Goal: Task Accomplishment & Management: Complete application form

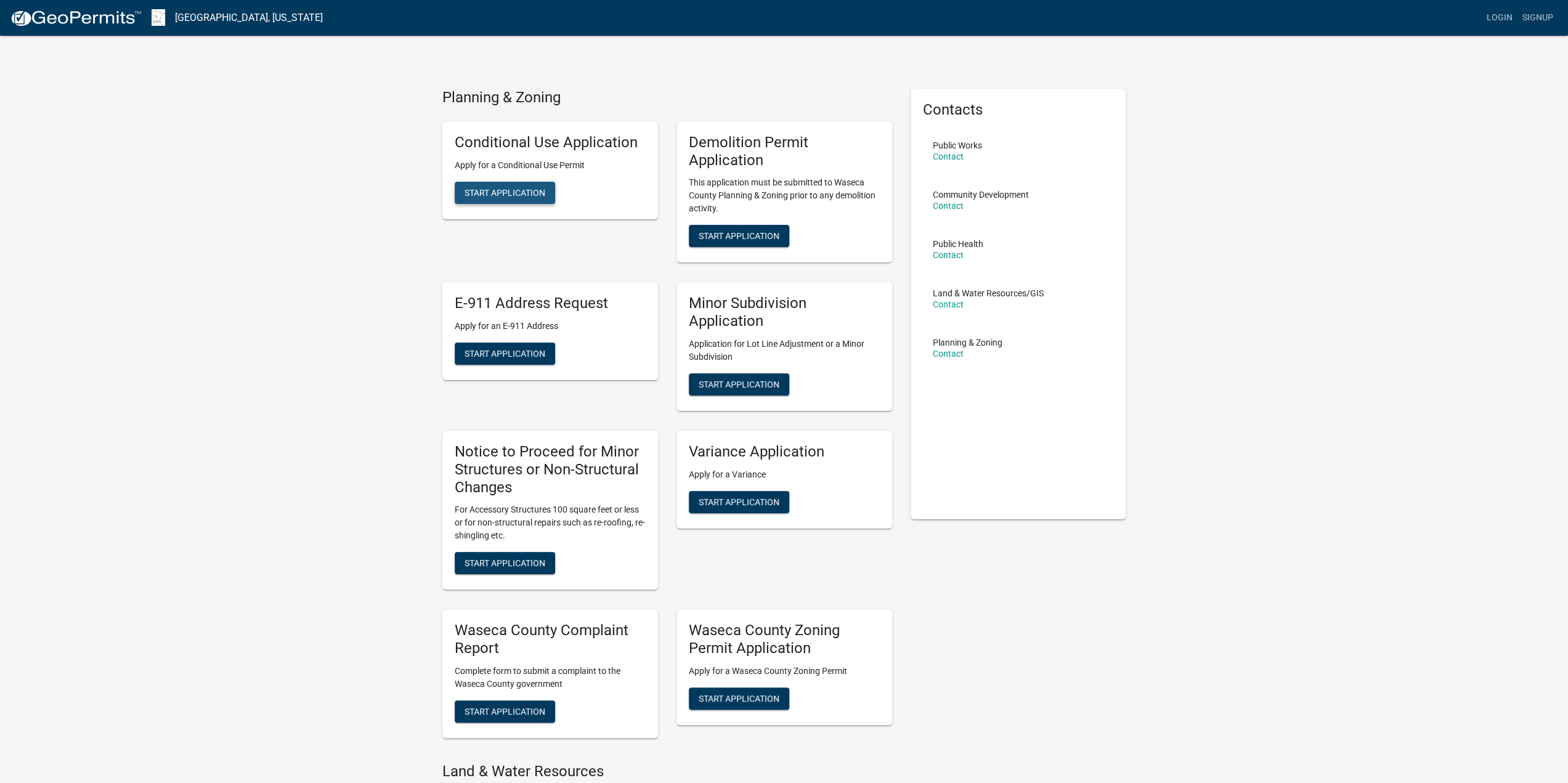
click at [530, 194] on span "Start Application" at bounding box center [504, 192] width 81 height 10
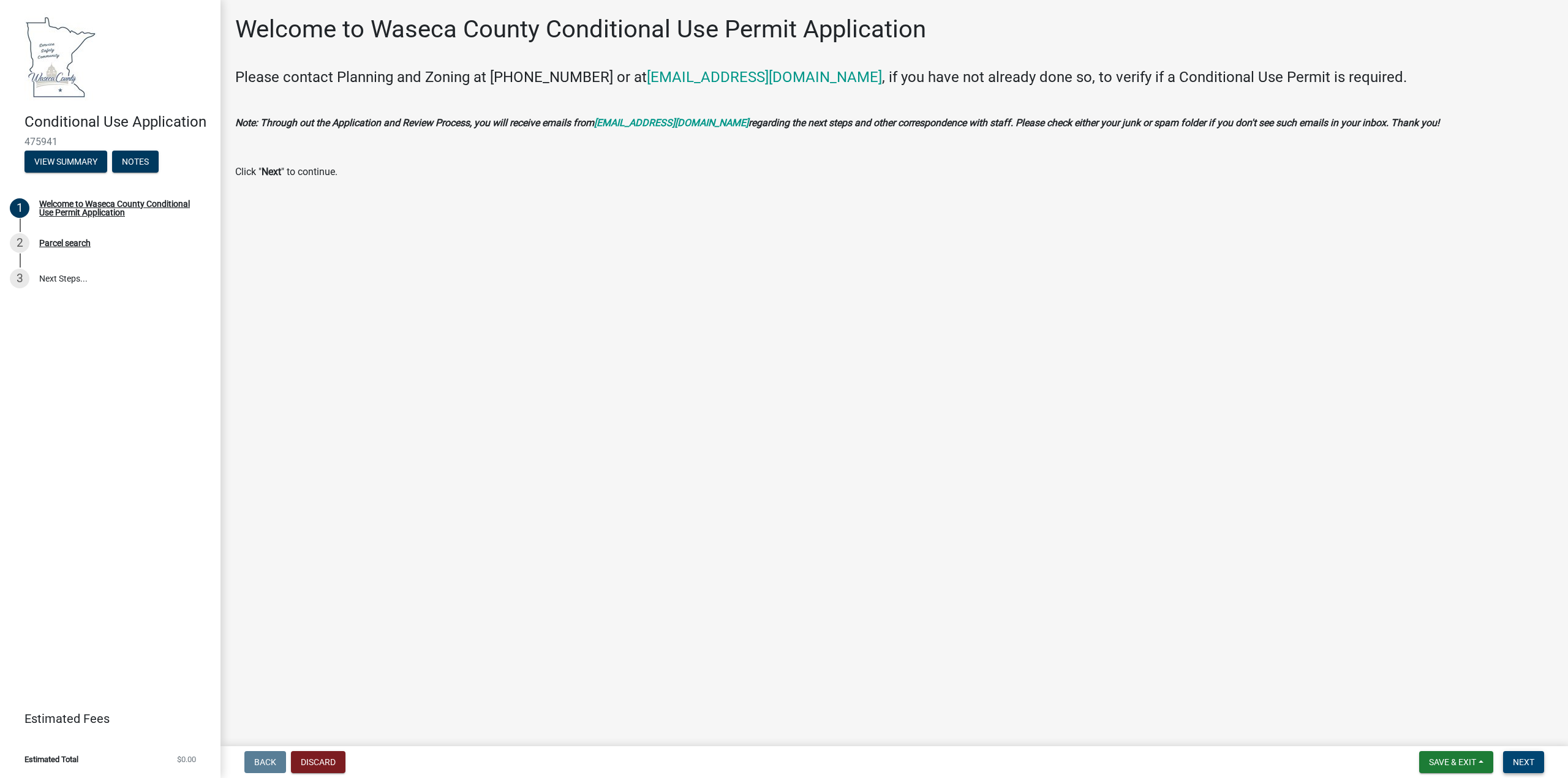
click at [1529, 767] on span "Next" at bounding box center [1523, 762] width 21 height 10
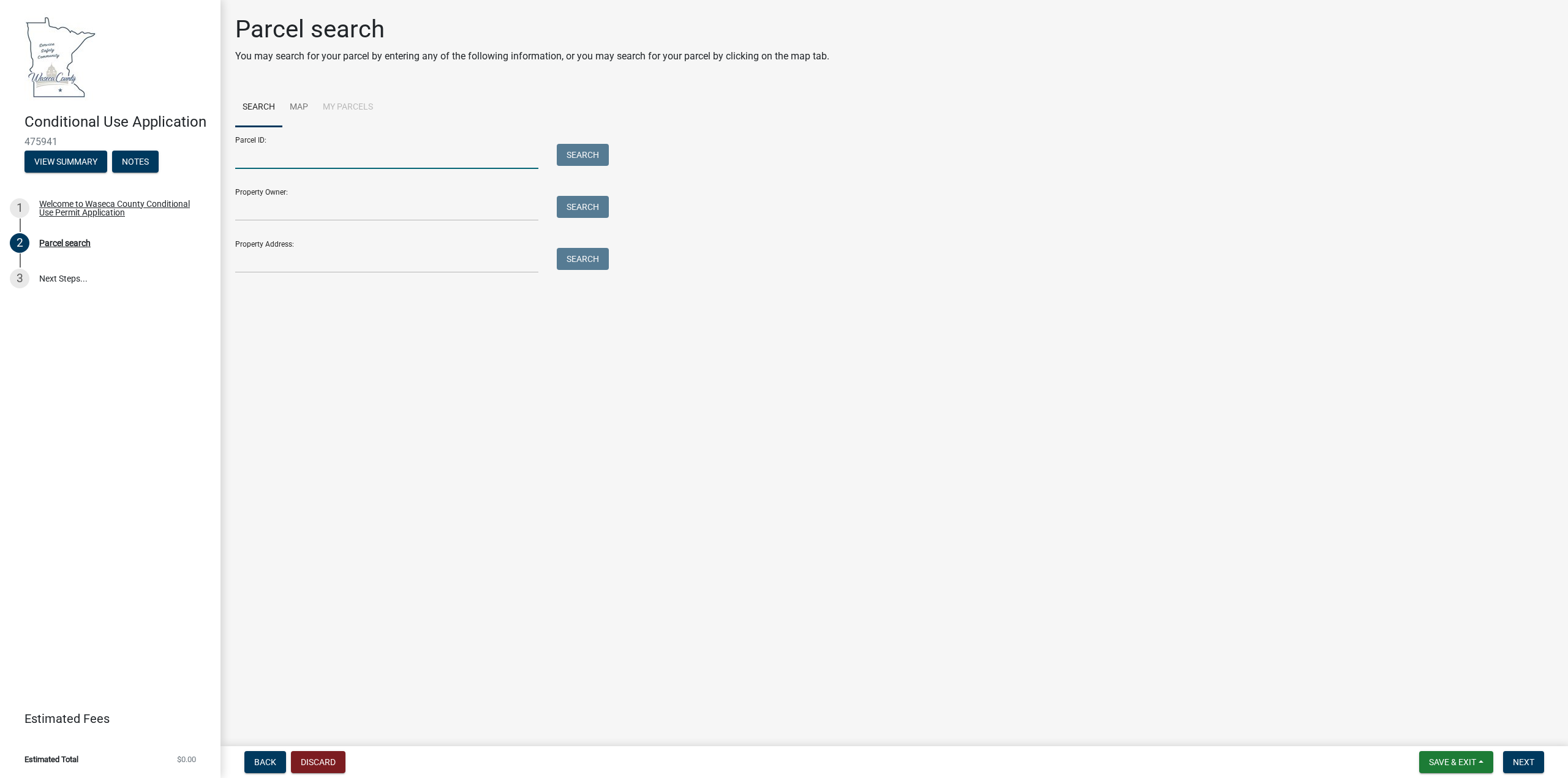
click at [245, 163] on input "Parcel ID:" at bounding box center [386, 156] width 303 height 25
click at [273, 157] on input "Parcel ID:" at bounding box center [386, 156] width 303 height 25
type input "080291600"
click at [588, 149] on button "Search" at bounding box center [582, 155] width 52 height 22
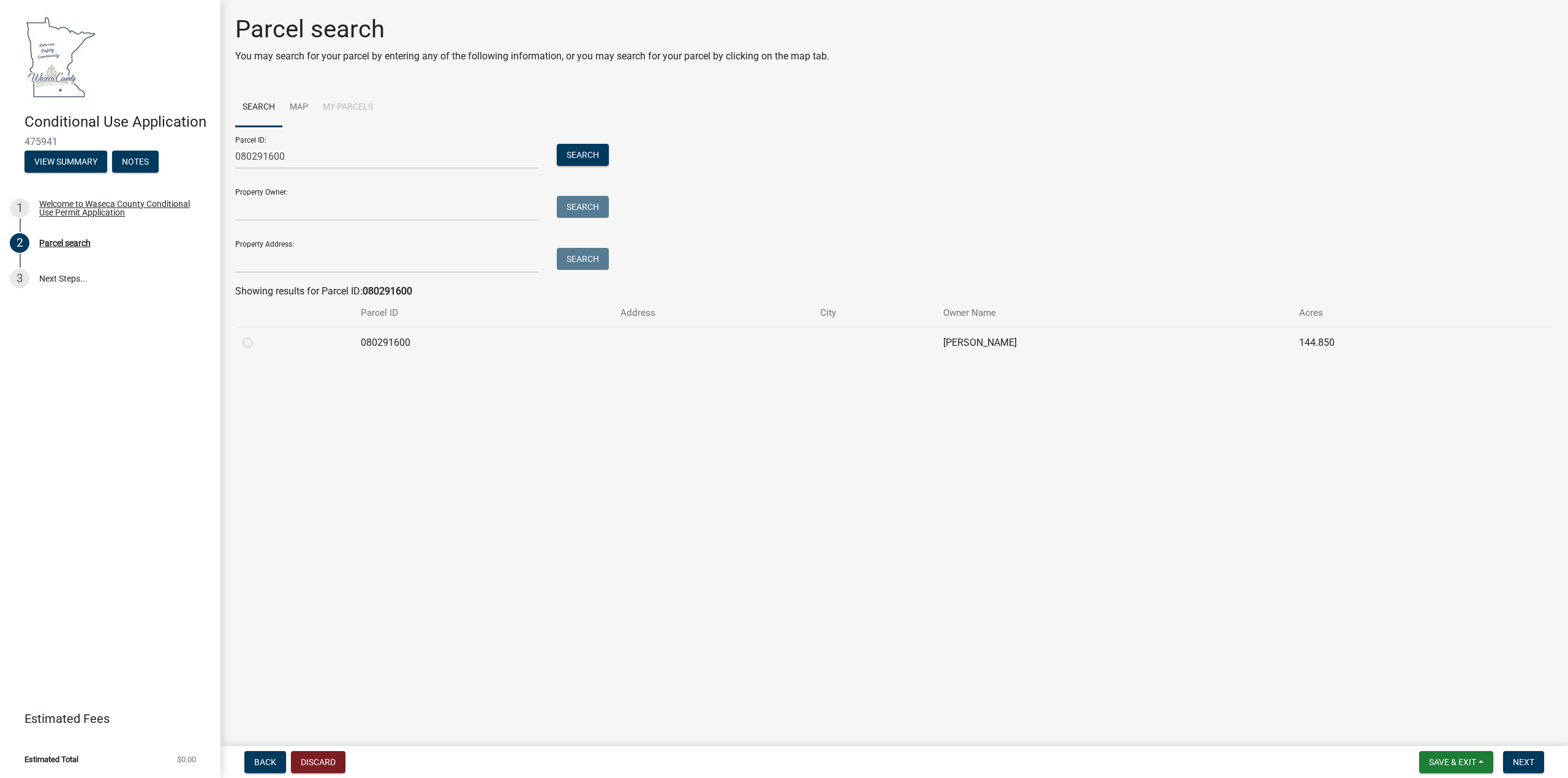
click at [257, 335] on label at bounding box center [257, 335] width 0 height 0
click at [257, 343] on input "radio" at bounding box center [261, 339] width 8 height 8
radio input "true"
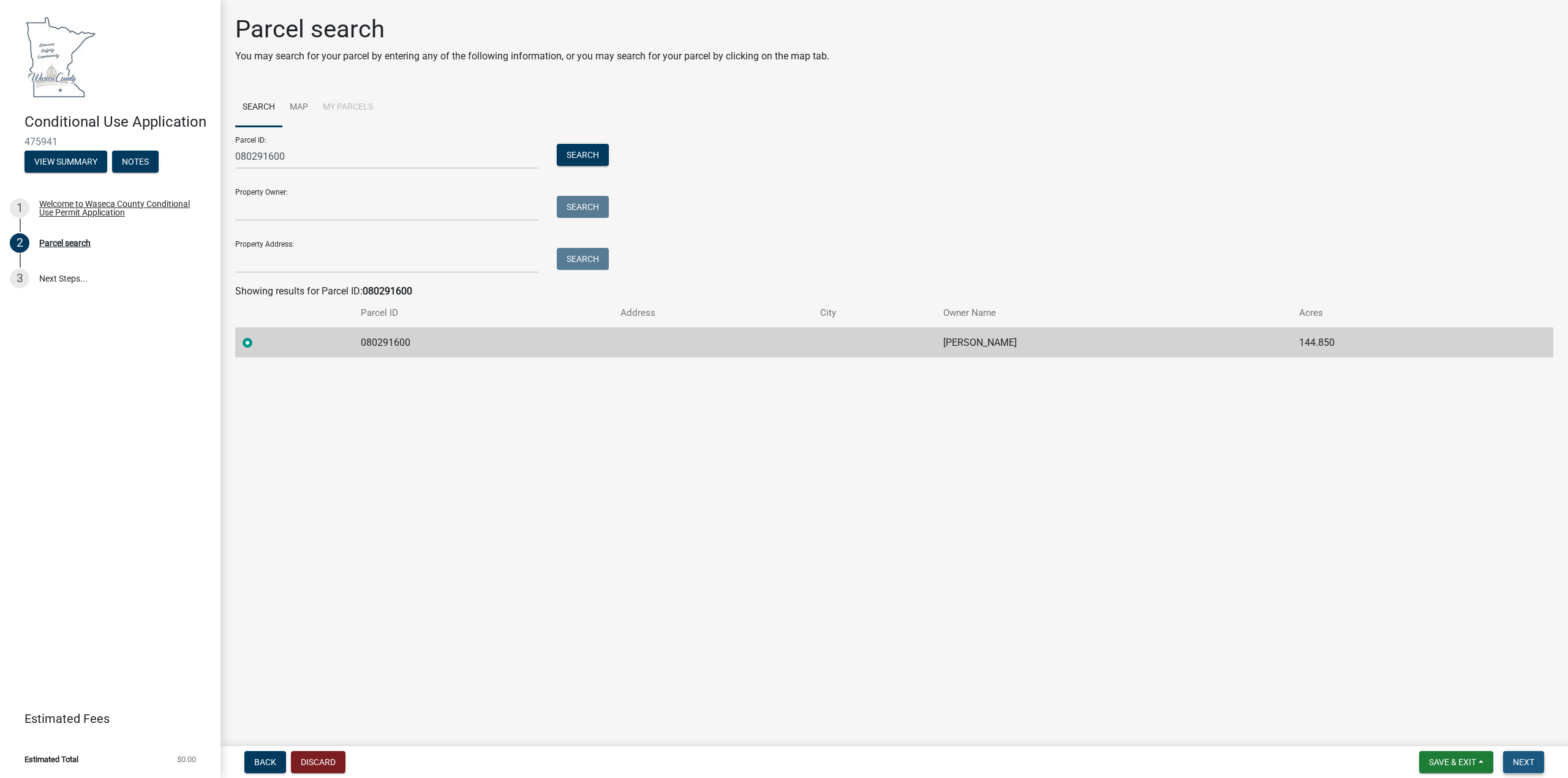
click at [1522, 757] on span "Next" at bounding box center [1523, 762] width 21 height 10
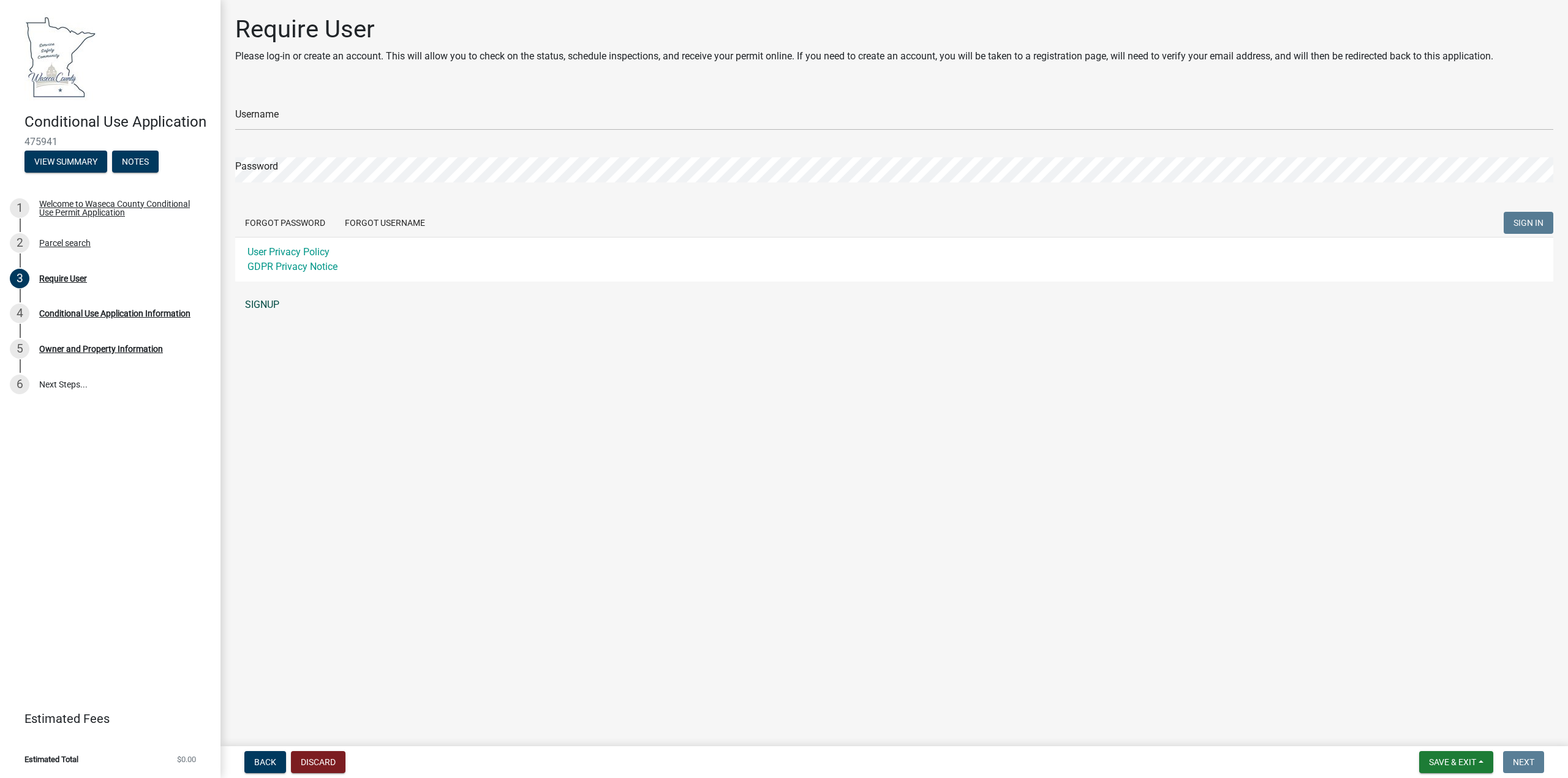
click at [259, 305] on link "SIGNUP" at bounding box center [894, 305] width 1318 height 24
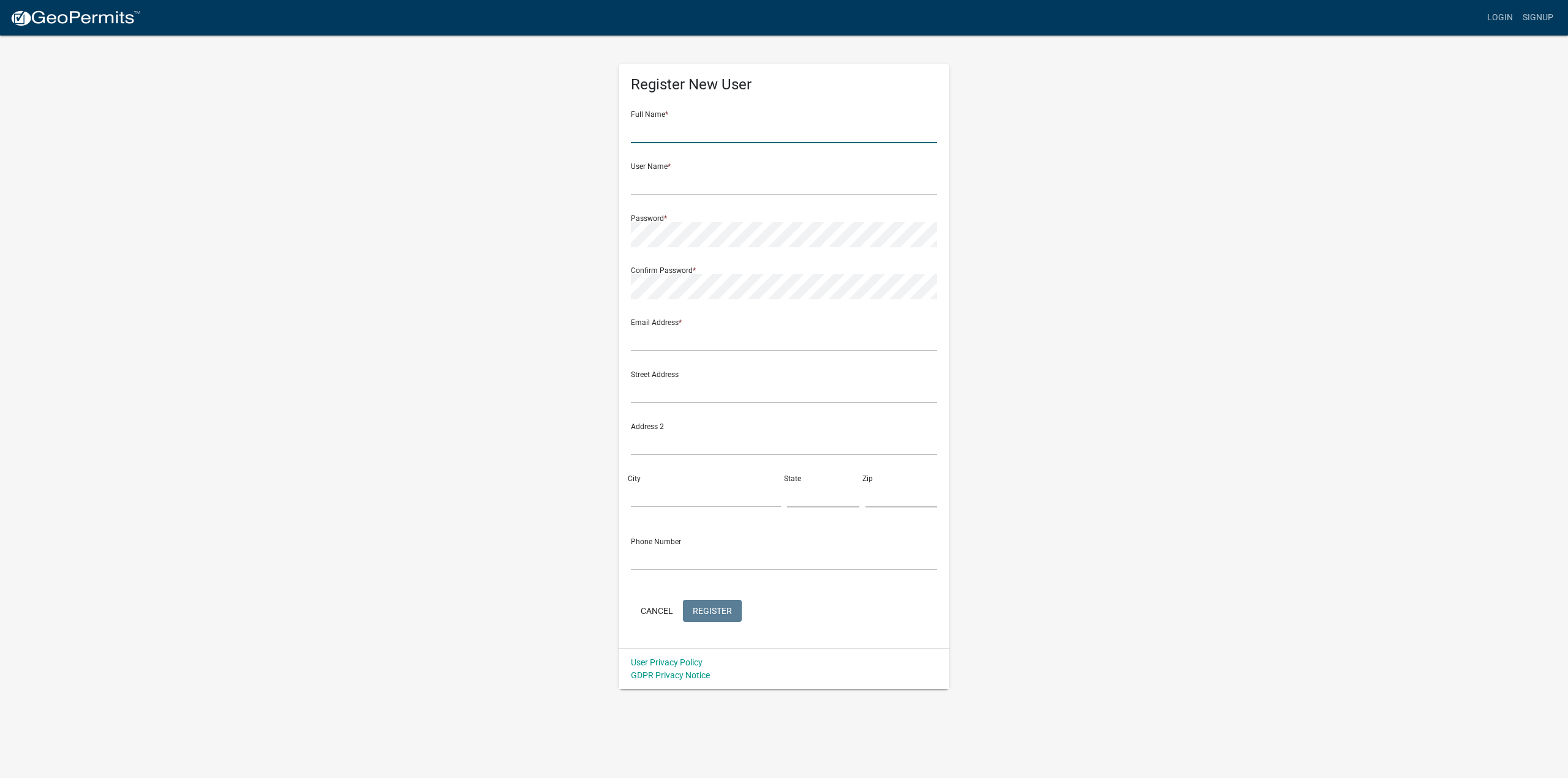
click at [664, 135] on input "text" at bounding box center [784, 131] width 306 height 25
type input "Nikki Miller"
type input "n"
type input "ussolar"
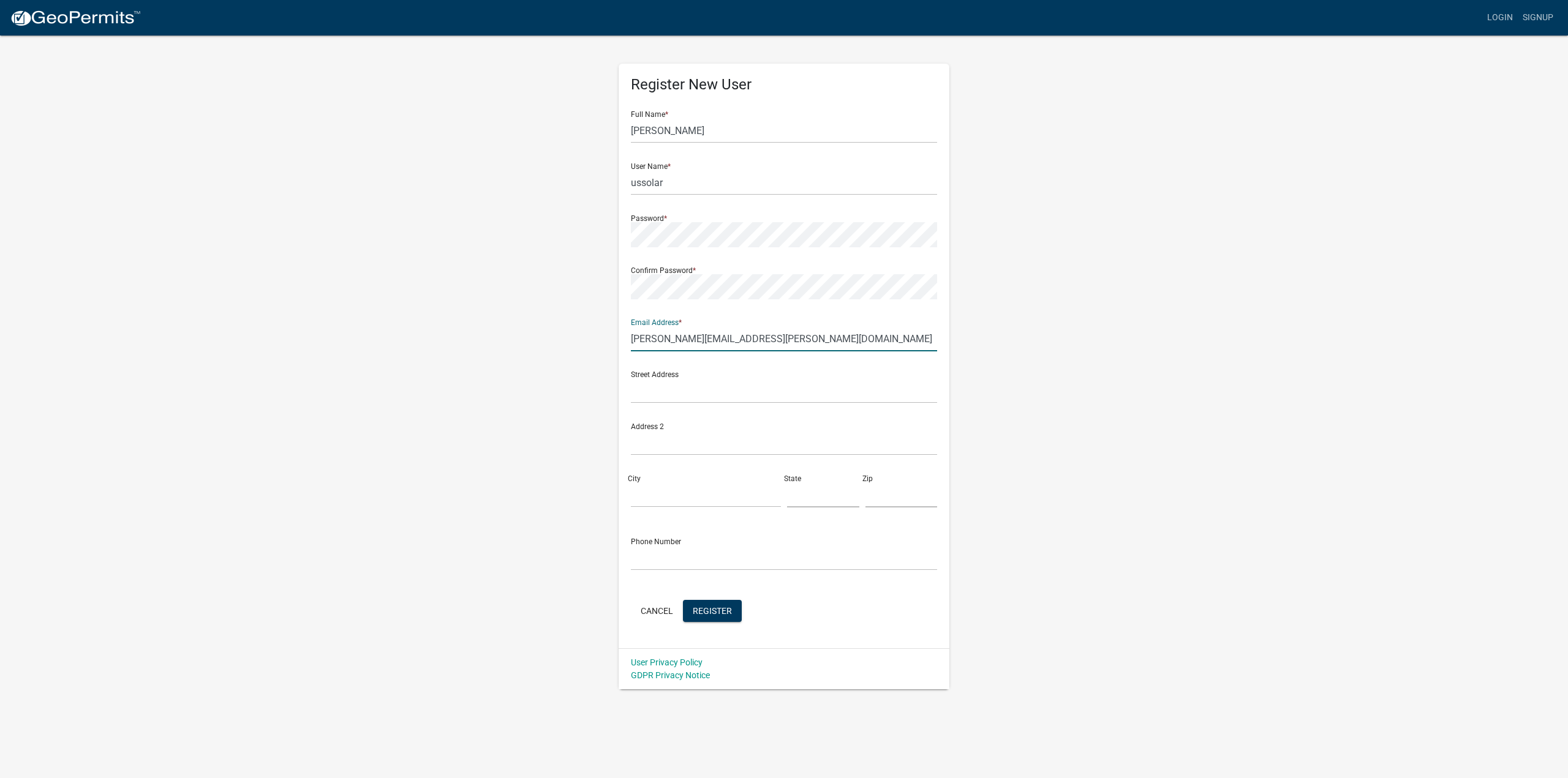
type input "nikki.miller@us-solar.com"
type input "323 Washington Ave N"
type input "#350"
type input "Minneapolis"
type input "mn"
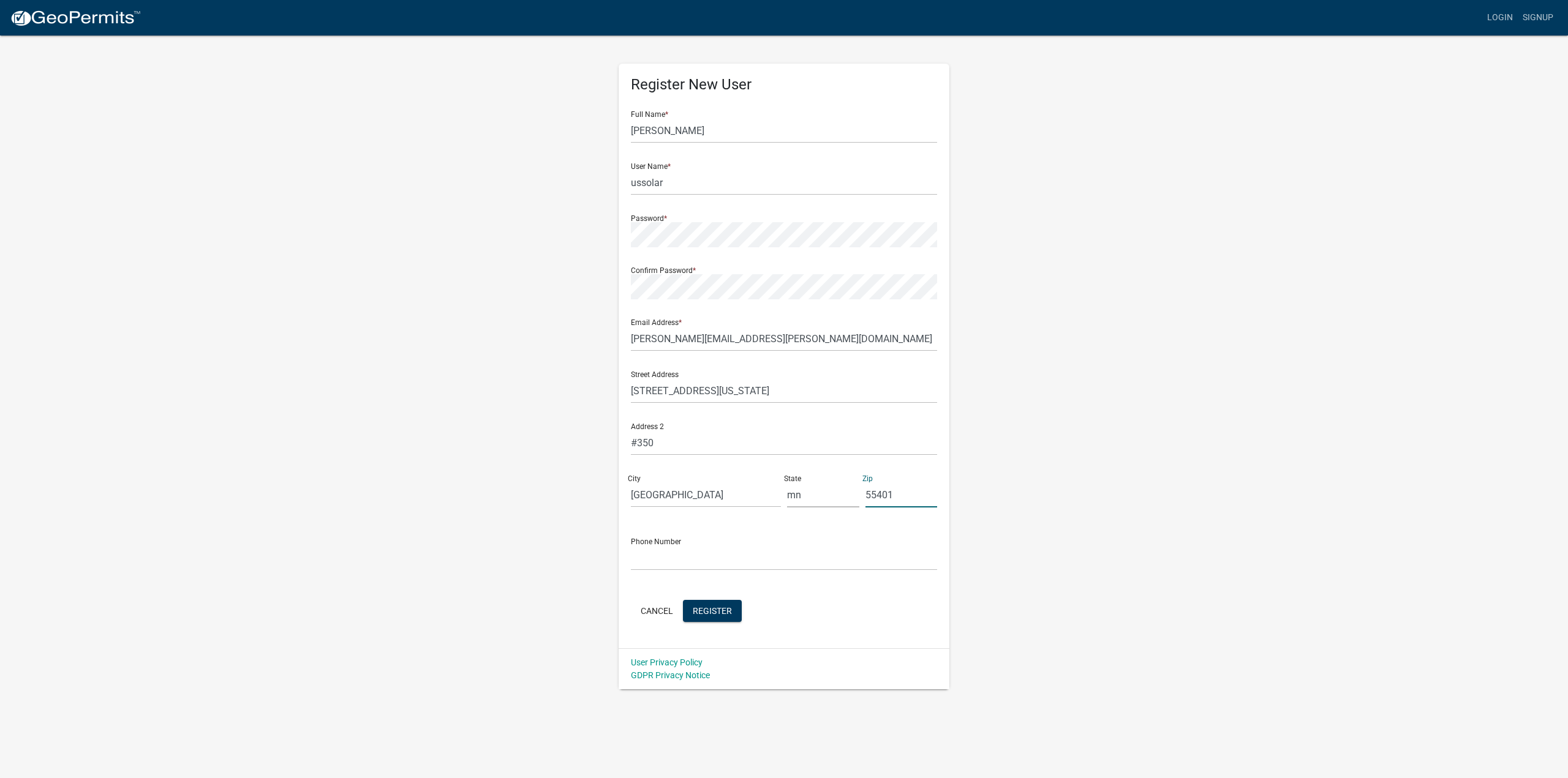
type input "55401"
type input "6513544288"
click at [717, 610] on span "Register" at bounding box center [712, 610] width 39 height 10
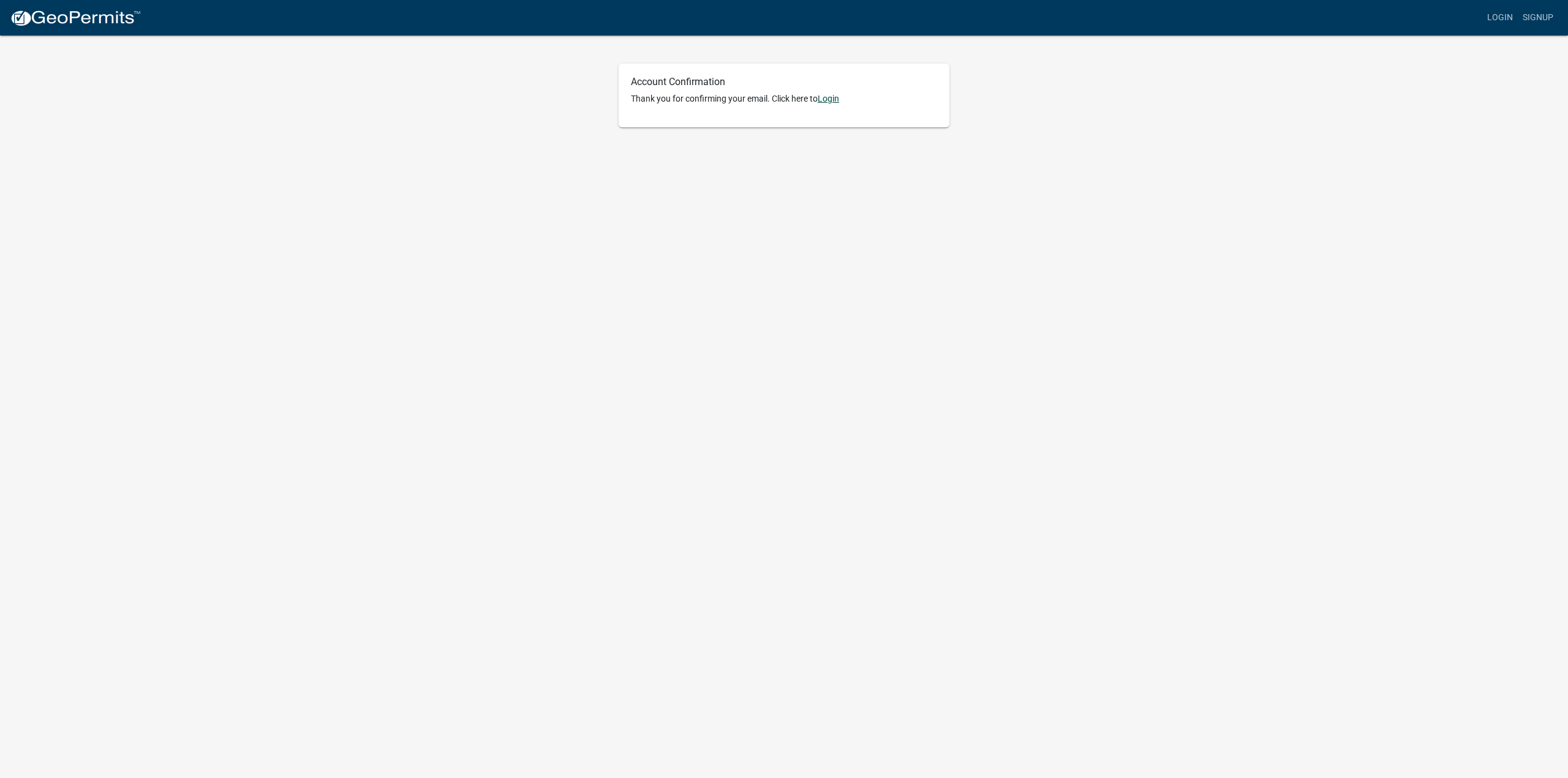
click at [828, 98] on link "Login" at bounding box center [828, 98] width 21 height 10
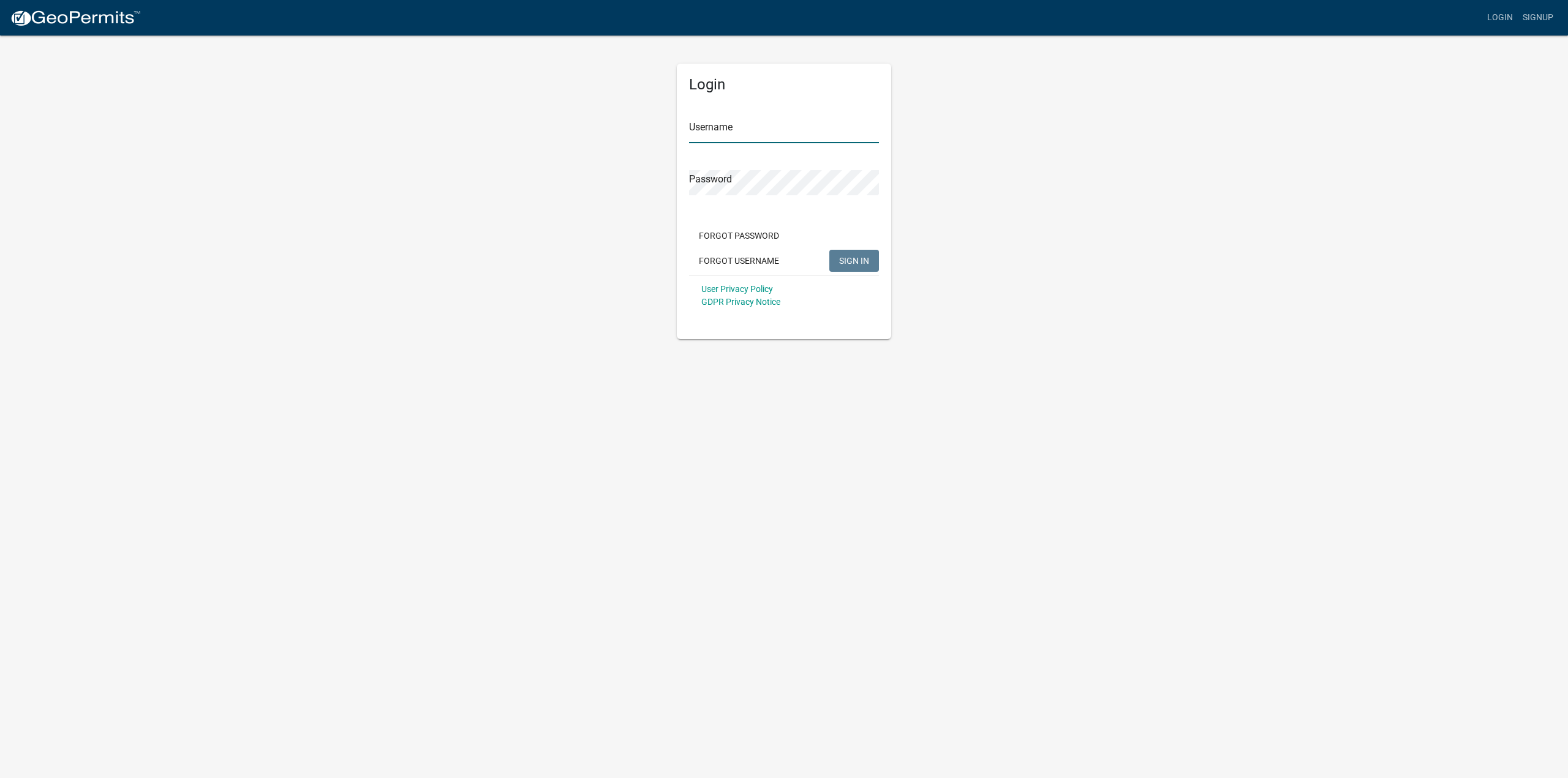
type input "ussolar"
click at [861, 260] on span "SIGN IN" at bounding box center [854, 260] width 30 height 10
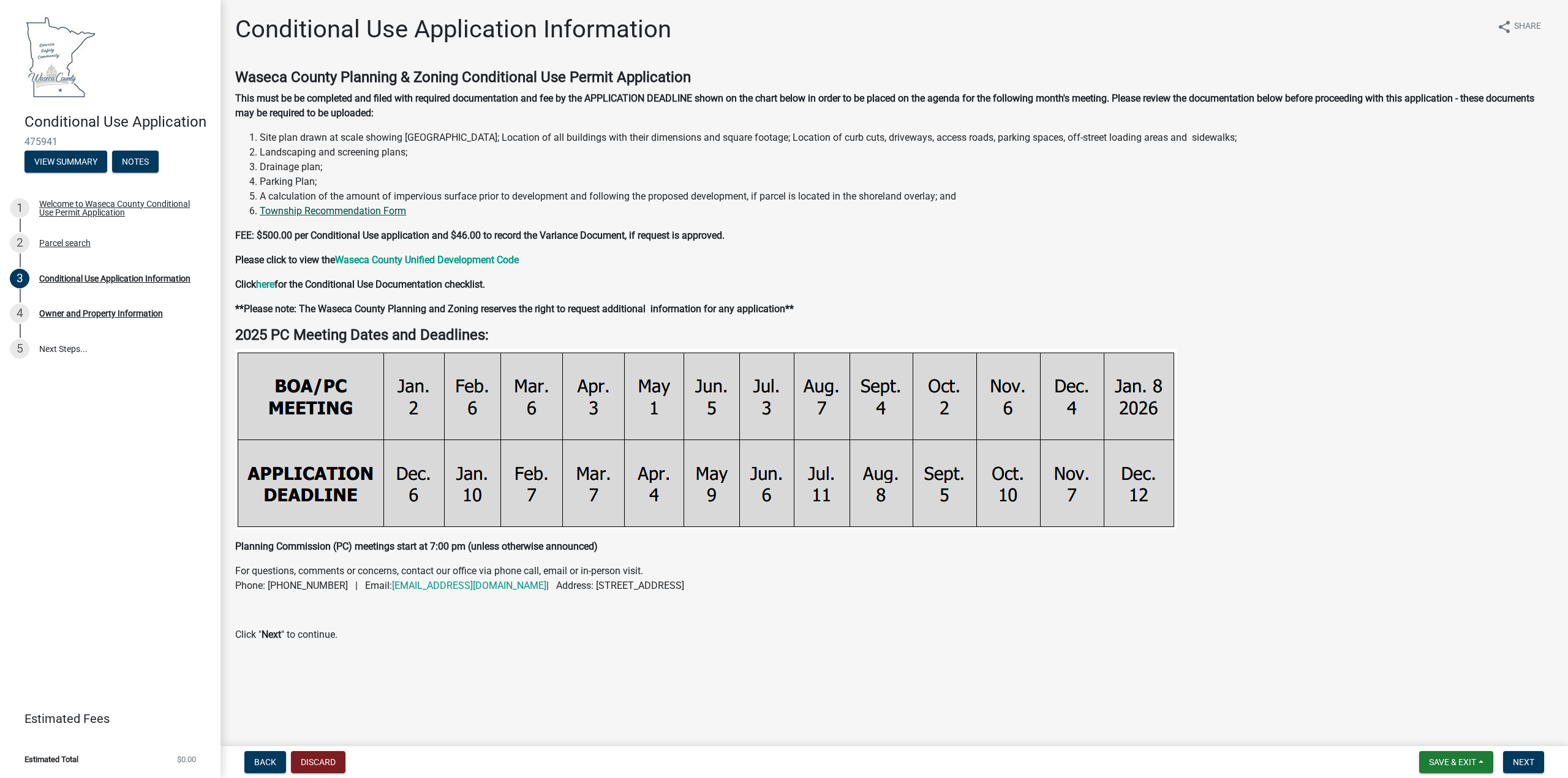
click at [358, 214] on link "Township Recommendation Form" at bounding box center [333, 211] width 146 height 12
click at [987, 24] on div "Conditional Use Application Information share Share" at bounding box center [894, 34] width 1318 height 39
click at [269, 286] on strong "here" at bounding box center [265, 284] width 18 height 12
click at [1515, 761] on span "Next" at bounding box center [1523, 762] width 21 height 10
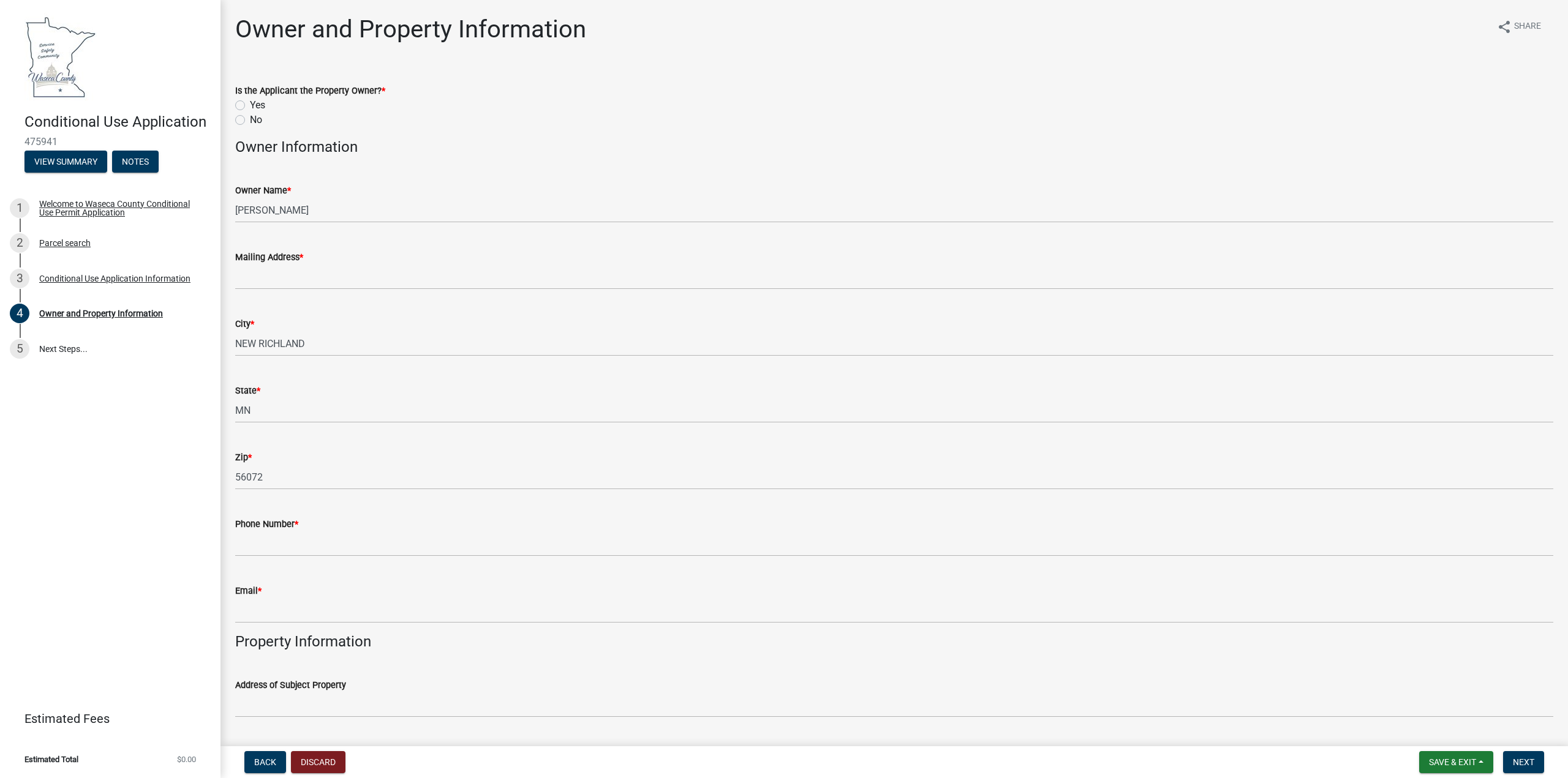
click at [250, 120] on label "No" at bounding box center [256, 120] width 12 height 15
click at [250, 120] on input "No" at bounding box center [253, 116] width 8 height 8
radio input "true"
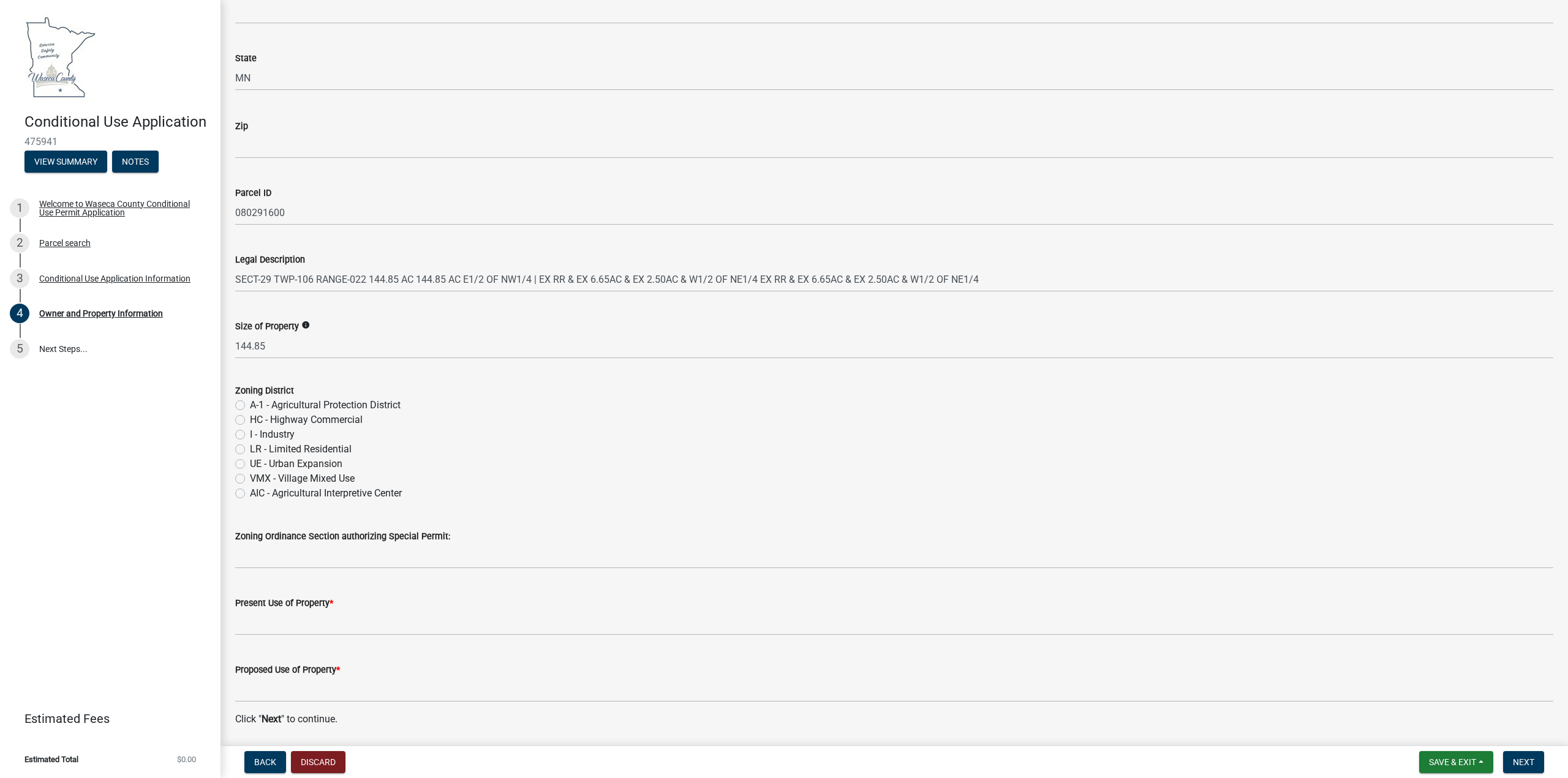
scroll to position [741, 0]
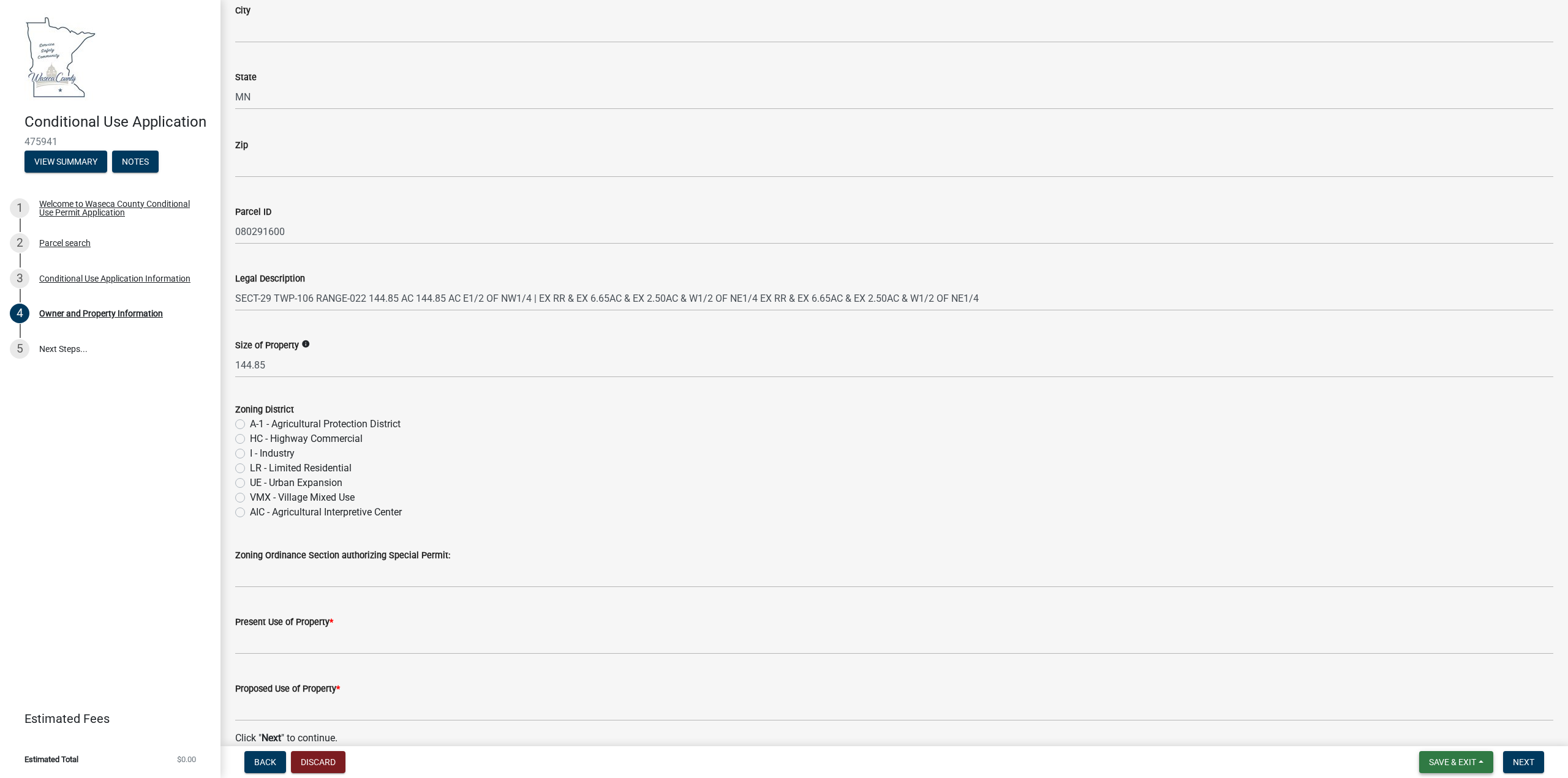
click at [1434, 760] on span "Save & Exit" at bounding box center [1453, 762] width 47 height 10
click at [1417, 699] on button "Save" at bounding box center [1444, 701] width 98 height 29
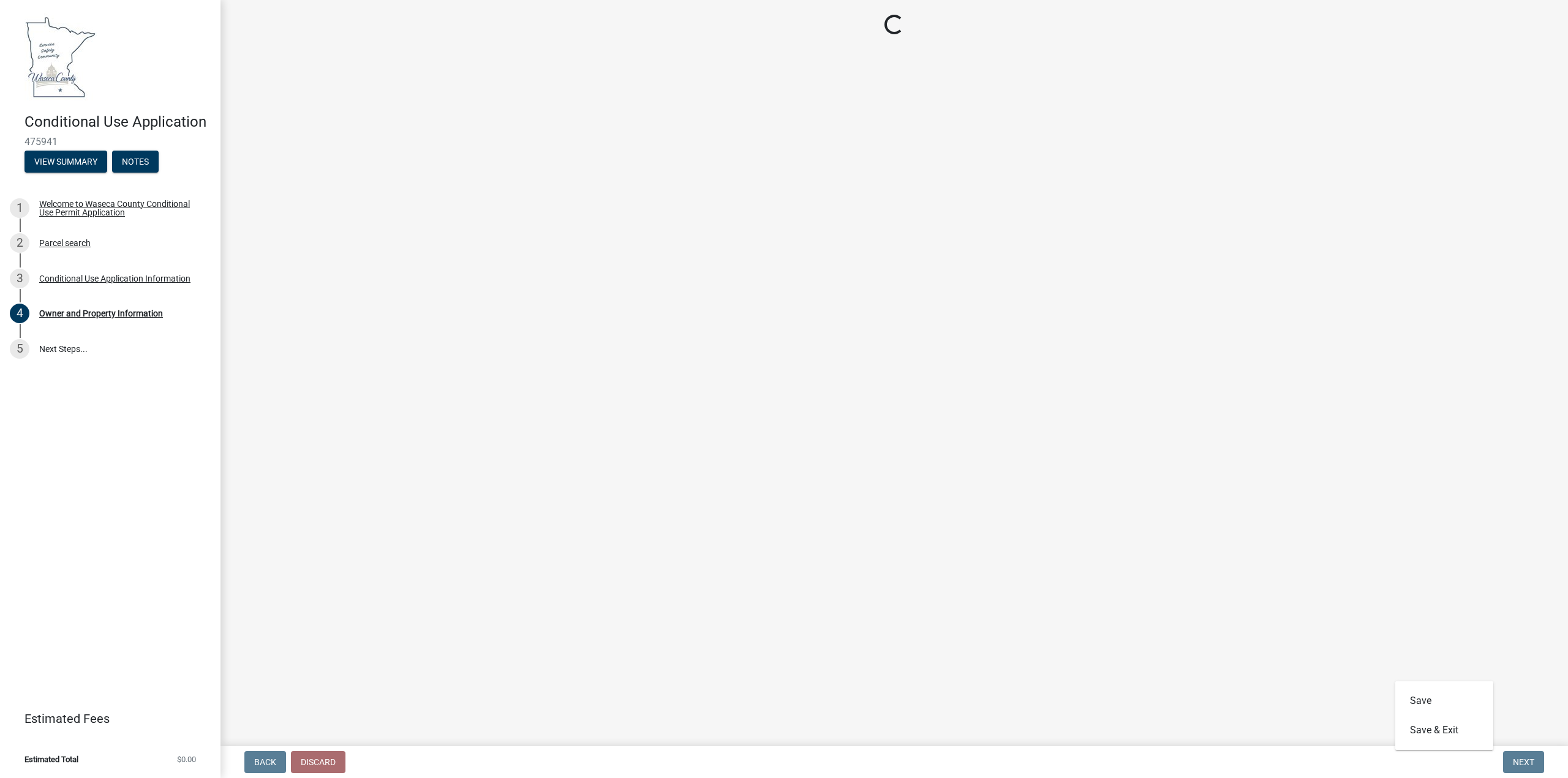
scroll to position [0, 0]
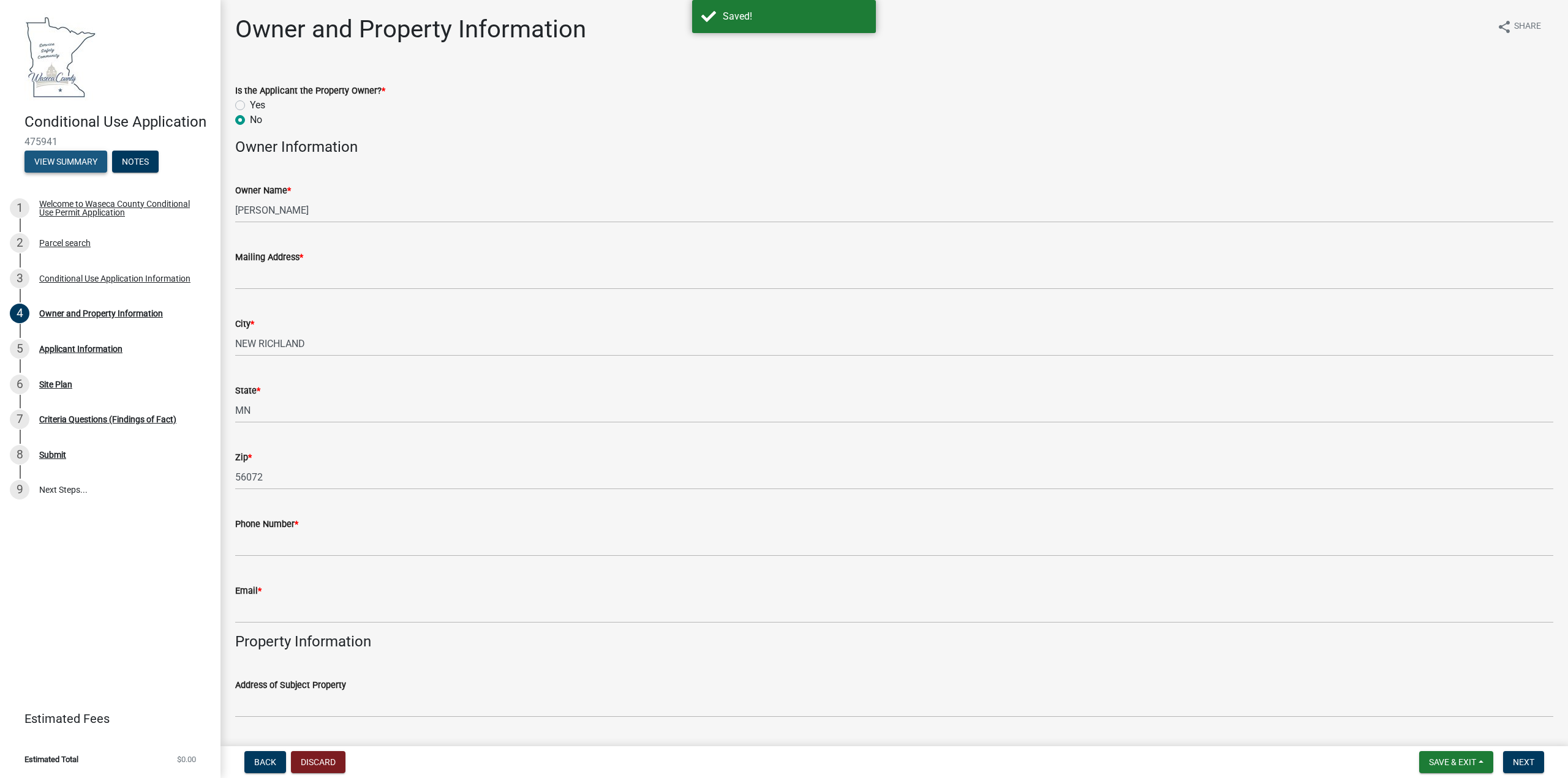
click at [84, 164] on button "View Summary" at bounding box center [65, 161] width 83 height 22
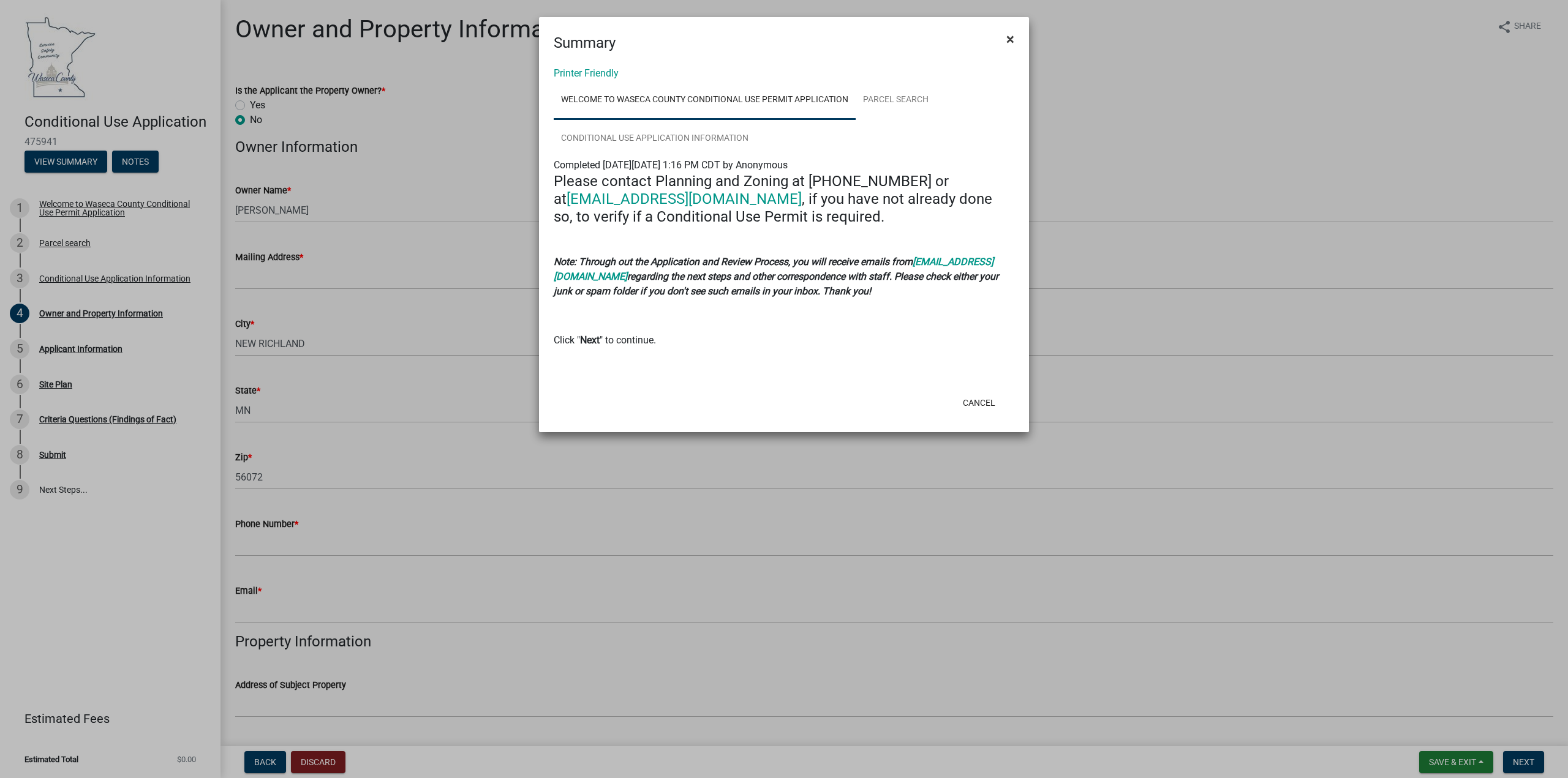
click at [1009, 35] on span "×" at bounding box center [1010, 39] width 8 height 17
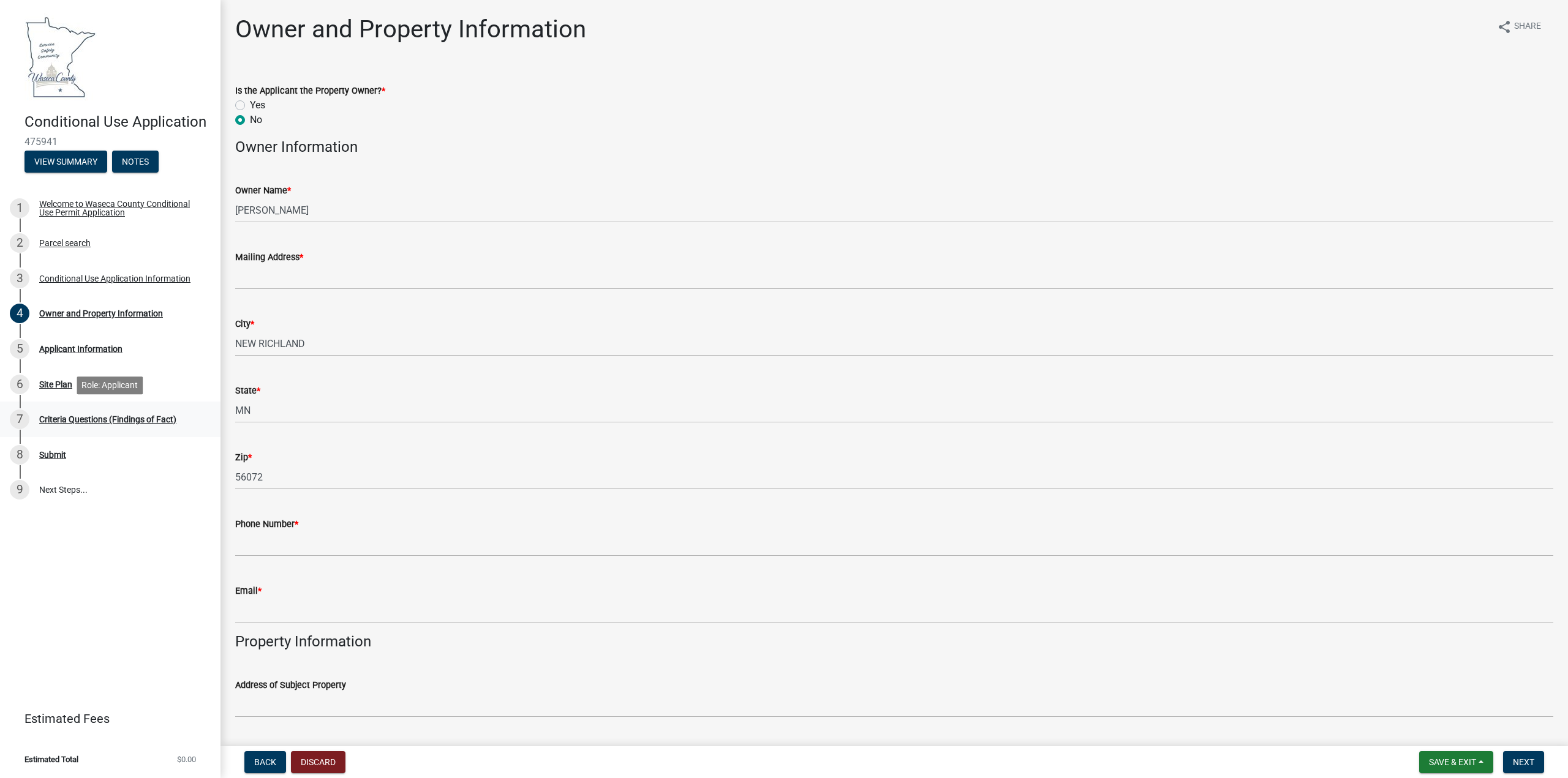
click at [57, 418] on div "Criteria Questions (Findings of Fact)" at bounding box center [107, 419] width 137 height 9
click at [772, 577] on div "Email *" at bounding box center [894, 595] width 1318 height 57
